Goal: Use online tool/utility: Utilize a website feature to perform a specific function

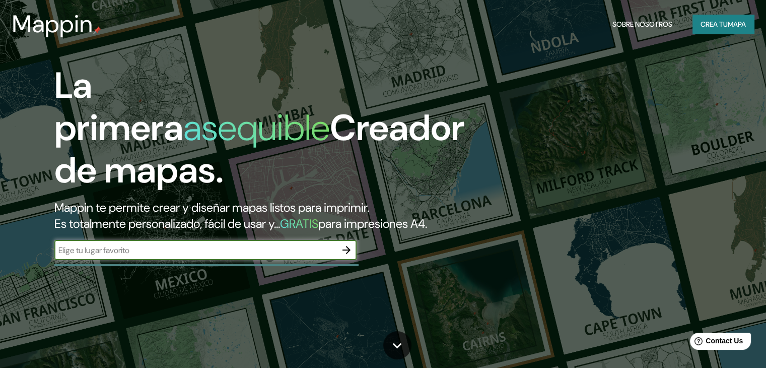
click at [260, 256] on input "text" at bounding box center [195, 250] width 282 height 12
type input "a"
type input "[GEOGRAPHIC_DATA]"
click at [349, 256] on icon "button" at bounding box center [347, 250] width 12 height 12
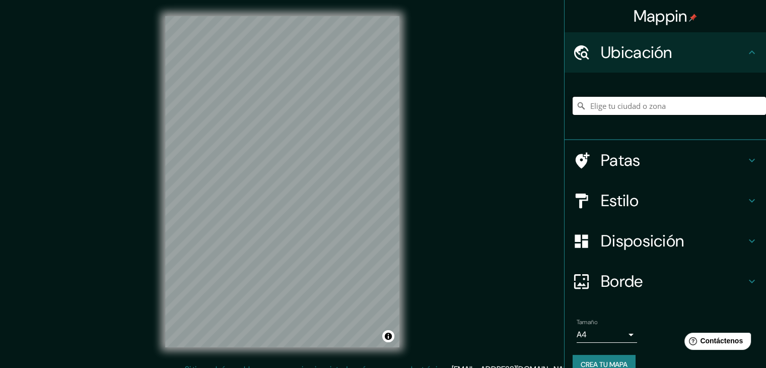
click at [620, 112] on input "Elige tu ciudad o zona" at bounding box center [669, 106] width 193 height 18
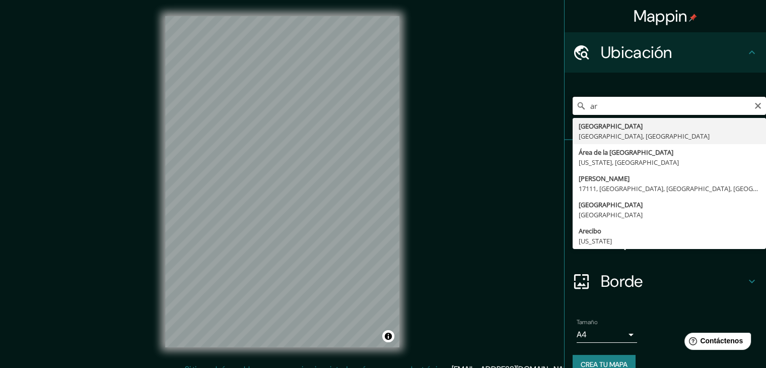
type input "a"
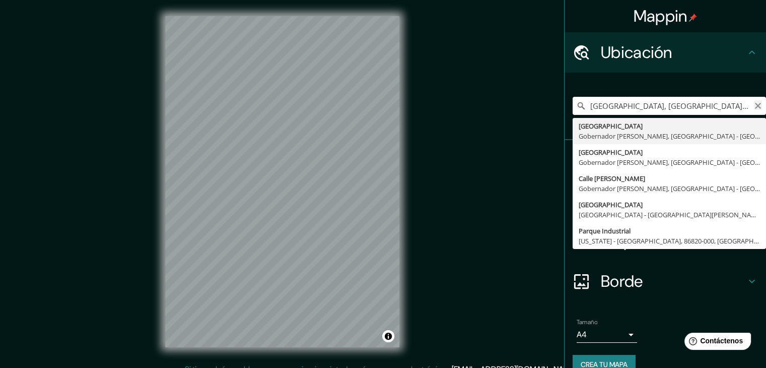
type input "[GEOGRAPHIC_DATA], [GEOGRAPHIC_DATA], [GEOGRAPHIC_DATA], [GEOGRAPHIC_DATA]"
click at [755, 106] on icon "Claro" at bounding box center [758, 106] width 6 height 6
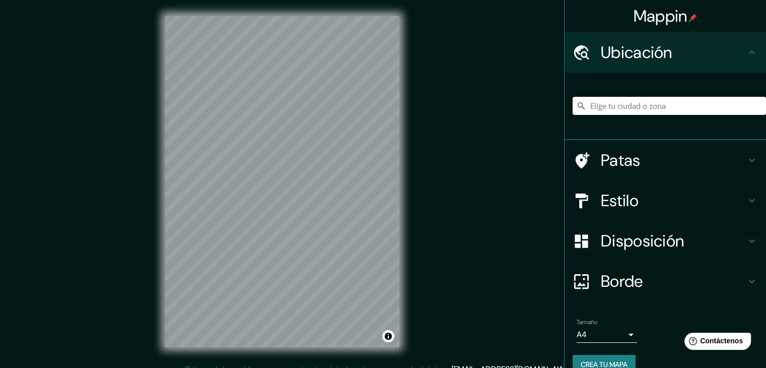
click at [697, 109] on input "Elige tu ciudad o zona" at bounding box center [669, 106] width 193 height 18
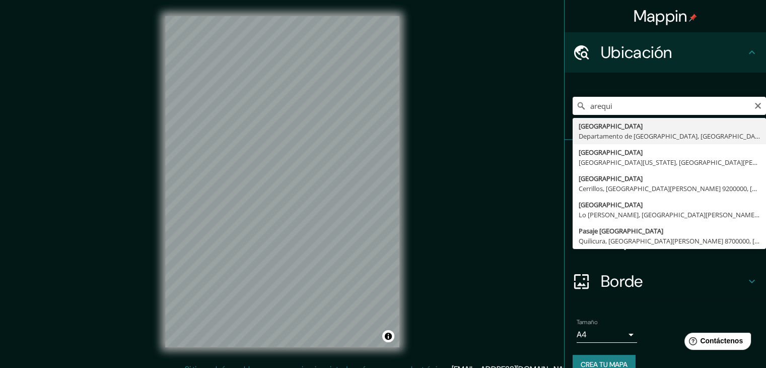
type input "[GEOGRAPHIC_DATA], [GEOGRAPHIC_DATA], [GEOGRAPHIC_DATA]"
